Goal: Find contact information: Find contact information

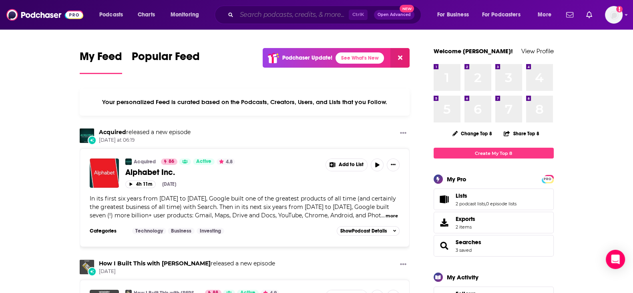
click at [290, 14] on input "Search podcasts, credits, & more..." at bounding box center [293, 14] width 112 height 13
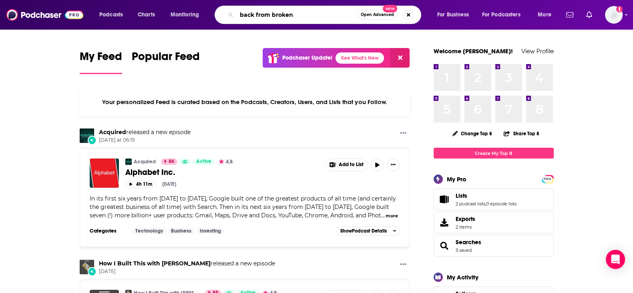
type input "back from broken"
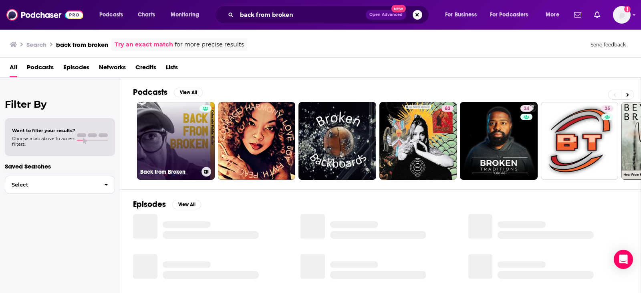
click at [166, 142] on link "Back from Broken" at bounding box center [176, 141] width 78 height 78
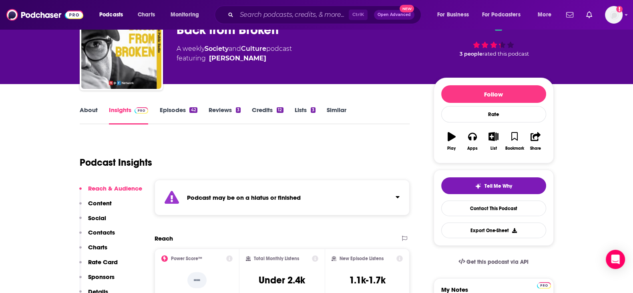
scroll to position [100, 0]
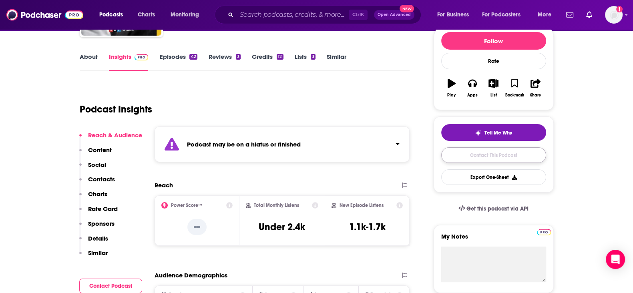
click at [519, 158] on link "Contact This Podcast" at bounding box center [493, 155] width 105 height 16
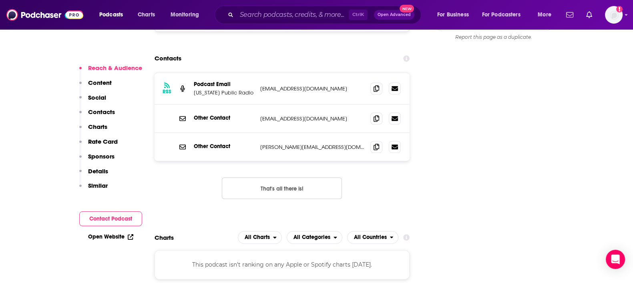
scroll to position [770, 0]
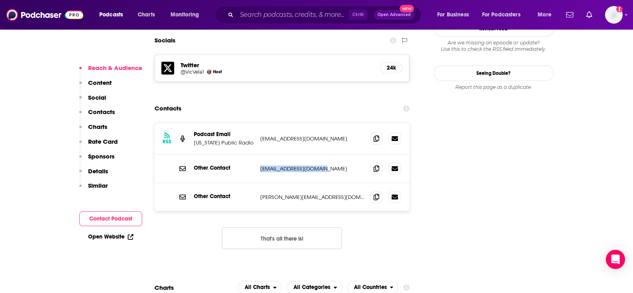
drag, startPoint x: 314, startPoint y: 118, endPoint x: 245, endPoint y: 119, distance: 69.7
click at [0, 0] on div "Other Contact [EMAIL_ADDRESS][DOMAIN_NAME] [EMAIL_ADDRESS][DOMAIN_NAME]" at bounding box center [0, 0] width 0 height 0
copy div "[EMAIL_ADDRESS][DOMAIN_NAME]"
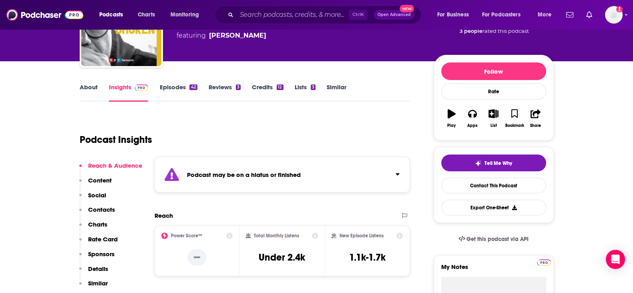
scroll to position [0, 0]
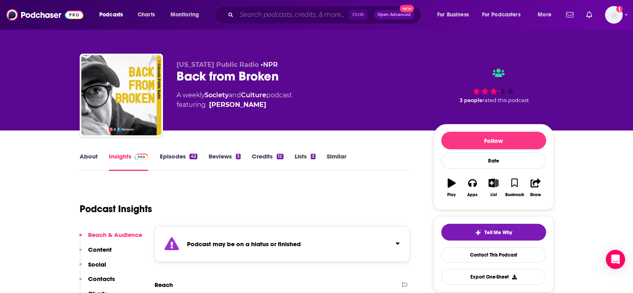
click at [322, 12] on input "Search podcasts, credits, & more..." at bounding box center [293, 14] width 112 height 13
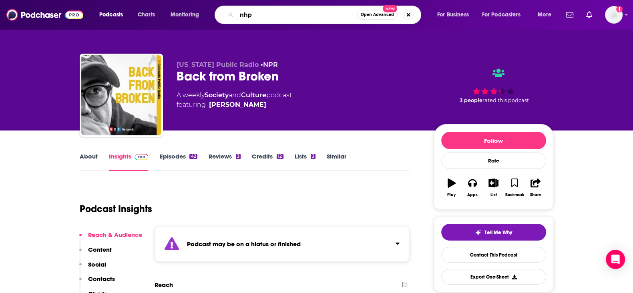
type input "nhpr"
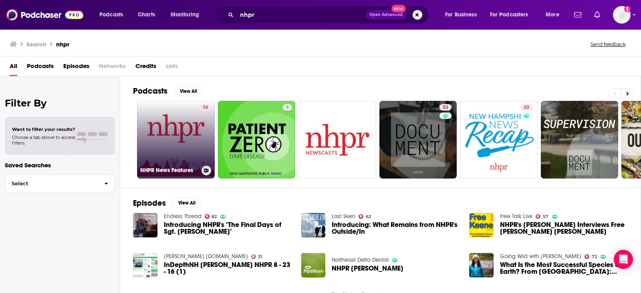
click at [184, 138] on link "36 NHPR News Features" at bounding box center [176, 140] width 78 height 78
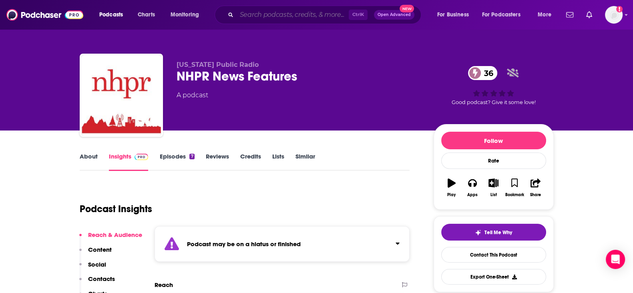
click at [274, 16] on input "Search podcasts, credits, & more..." at bounding box center [293, 14] width 112 height 13
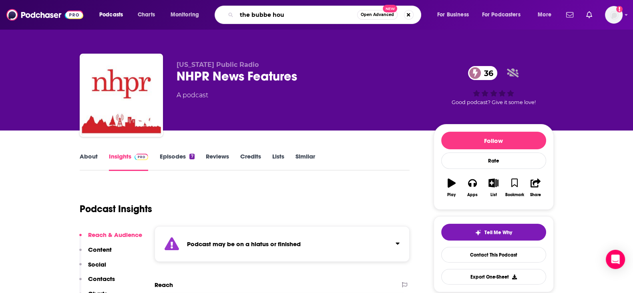
type input "the bubbe hour"
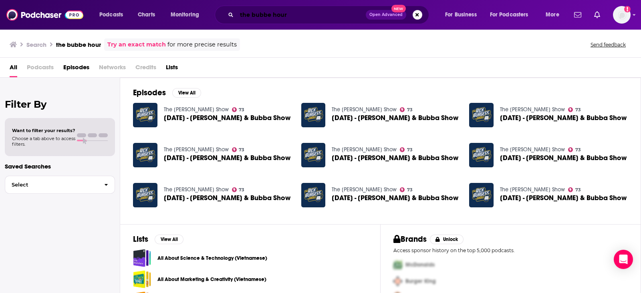
click at [307, 13] on input "the bubbe hour" at bounding box center [301, 14] width 129 height 13
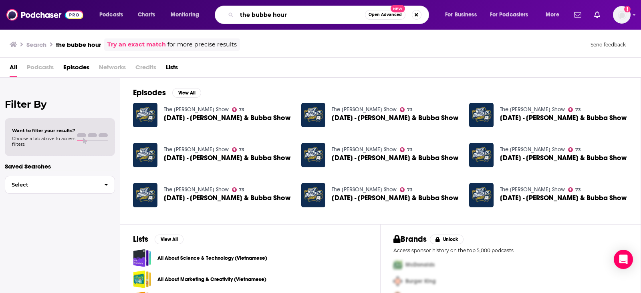
scroll to position [24, 0]
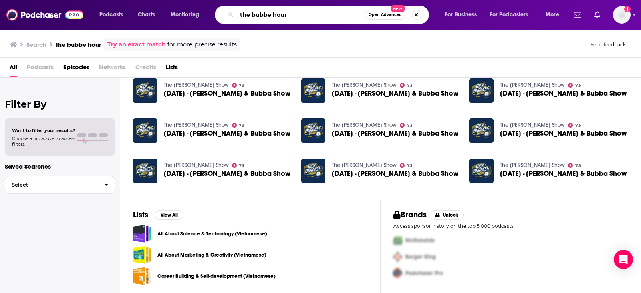
drag, startPoint x: 320, startPoint y: 15, endPoint x: 26, endPoint y: -20, distance: 296.4
click at [26, 0] on html "Podcasts Charts Monitoring the bubbe hour Open Advanced New For Business For Po…" at bounding box center [320, 146] width 641 height 293
type input "recovery happy hour"
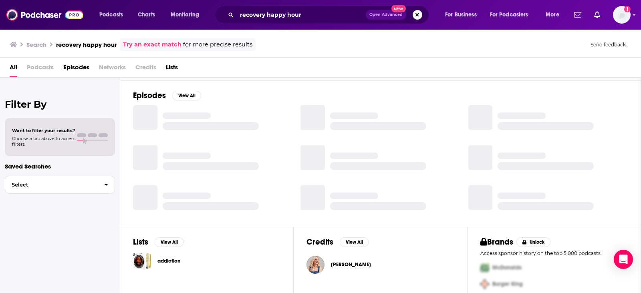
scroll to position [133, 0]
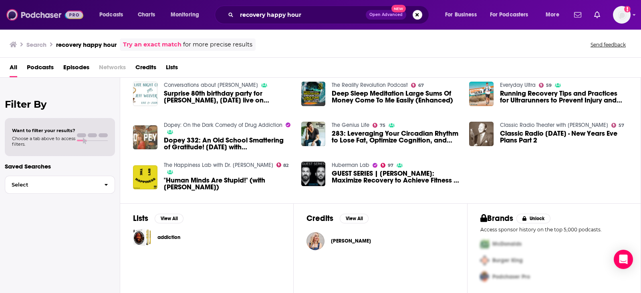
click at [51, 16] on img at bounding box center [44, 14] width 77 height 15
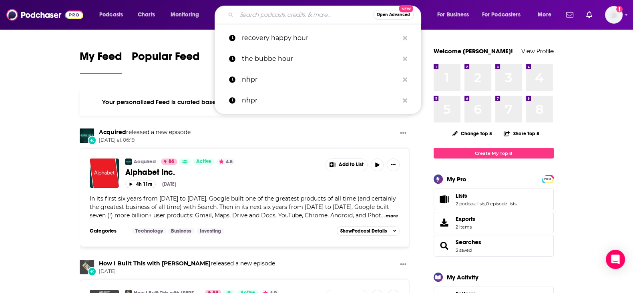
click at [266, 13] on input "Search podcasts, credits, & more..." at bounding box center [305, 14] width 137 height 13
click at [266, 36] on p "recovery happy hour" at bounding box center [320, 38] width 157 height 21
type input "recovery happy hour"
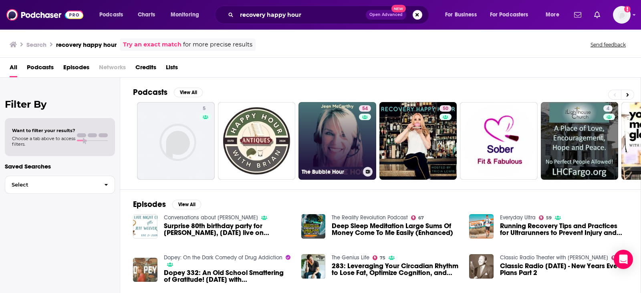
click at [334, 136] on link "54 The Bubble Hour" at bounding box center [337, 141] width 78 height 78
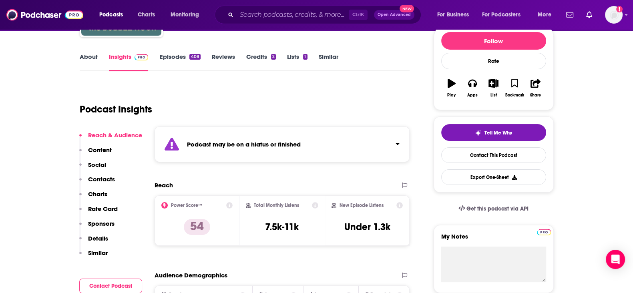
scroll to position [200, 0]
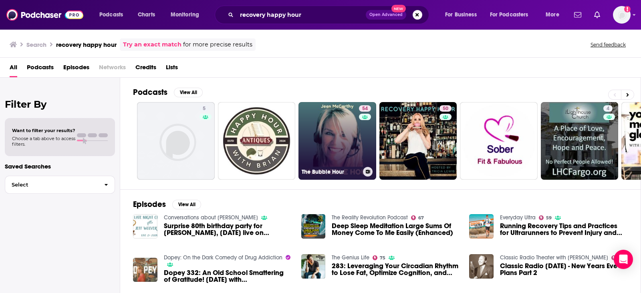
click at [336, 143] on link "54 The Bubble Hour" at bounding box center [337, 141] width 78 height 78
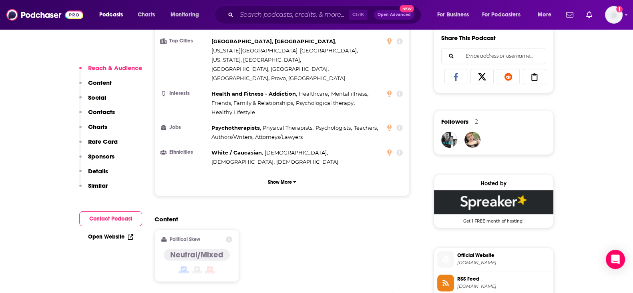
scroll to position [551, 0]
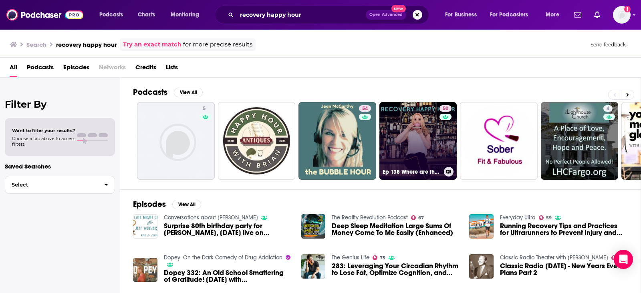
click at [398, 137] on link "50 Ep 138 Where are they now?" at bounding box center [418, 141] width 78 height 78
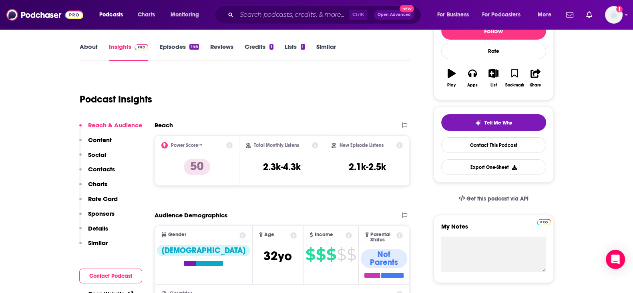
scroll to position [50, 0]
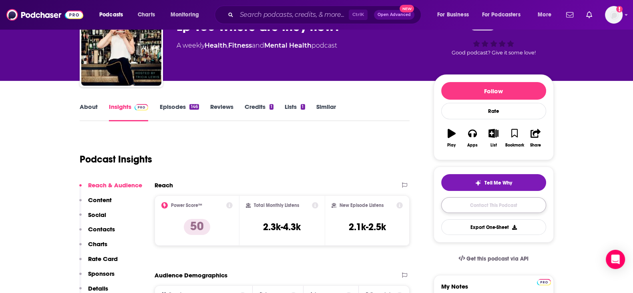
click at [495, 205] on link "Contact This Podcast" at bounding box center [493, 205] width 105 height 16
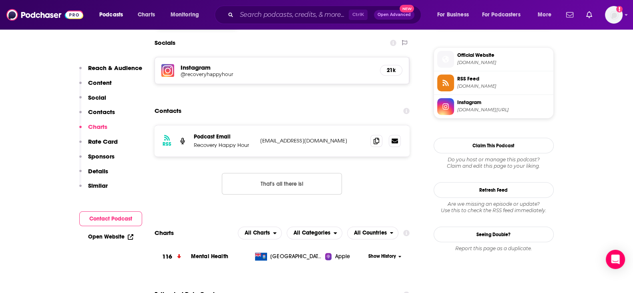
scroll to position [670, 0]
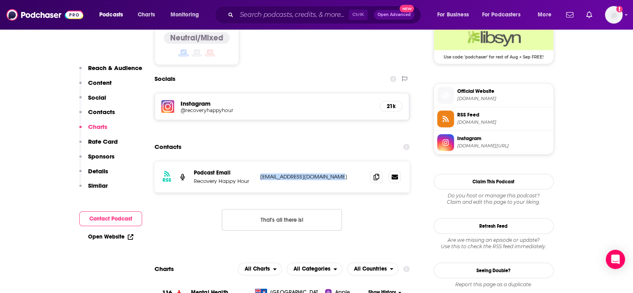
drag, startPoint x: 348, startPoint y: 140, endPoint x: 260, endPoint y: 136, distance: 88.2
click at [260, 173] on p "[EMAIL_ADDRESS][DOMAIN_NAME]" at bounding box center [312, 176] width 104 height 7
copy p "[EMAIL_ADDRESS][DOMAIN_NAME]"
